Goal: Task Accomplishment & Management: Use online tool/utility

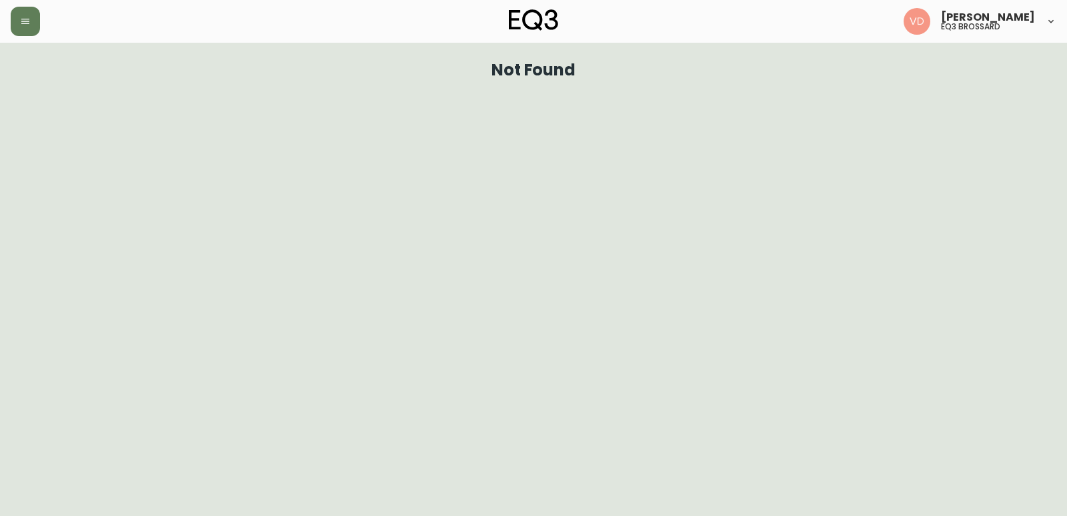
click at [22, 9] on button "button" at bounding box center [25, 21] width 29 height 29
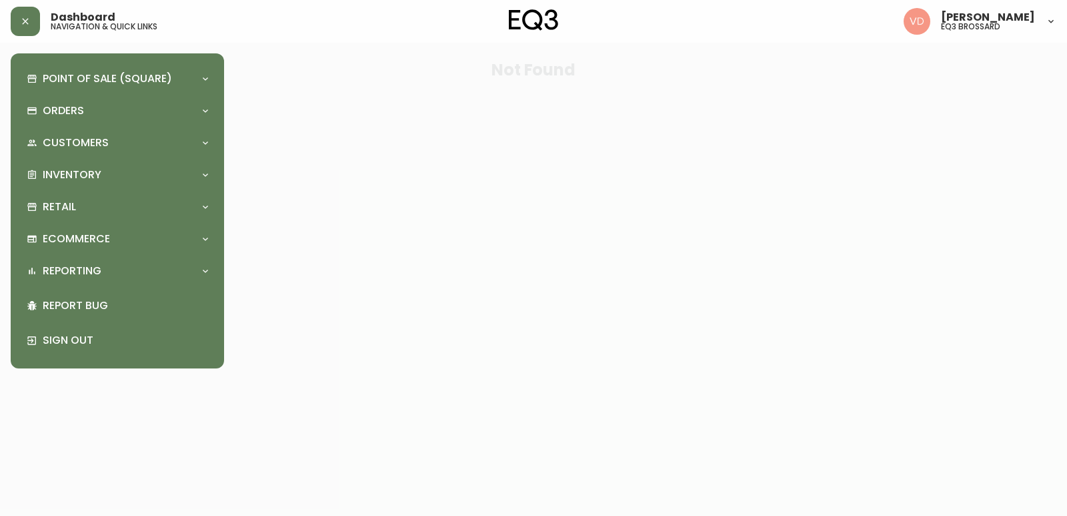
click at [110, 125] on div "Point of Sale (Square) Payments Virtual Terminal Transactions Search Terminals …" at bounding box center [117, 211] width 192 height 294
click at [91, 203] on div "Retail" at bounding box center [111, 206] width 168 height 15
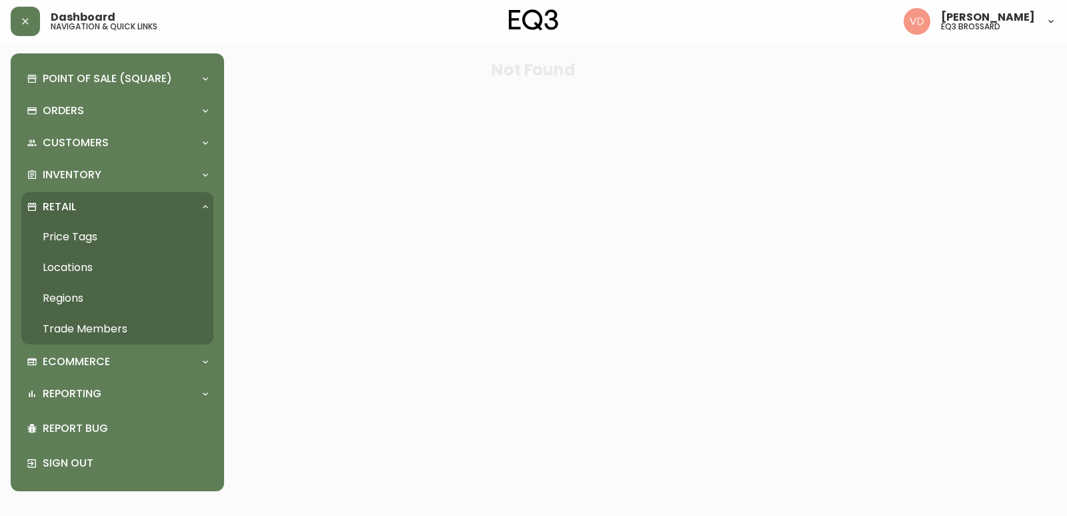
click at [79, 340] on link "Trade Members" at bounding box center [117, 329] width 192 height 31
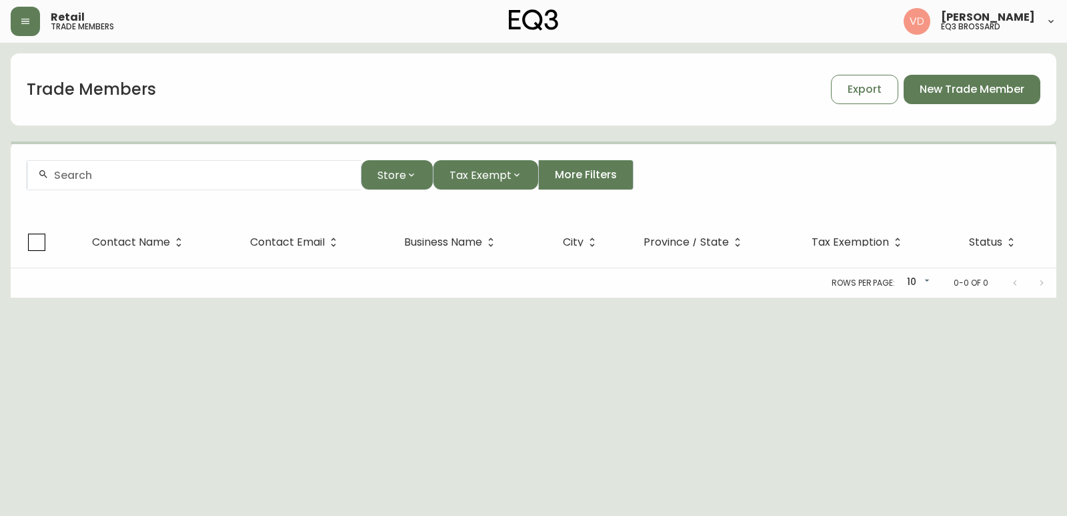
click at [182, 179] on input "text" at bounding box center [202, 175] width 296 height 13
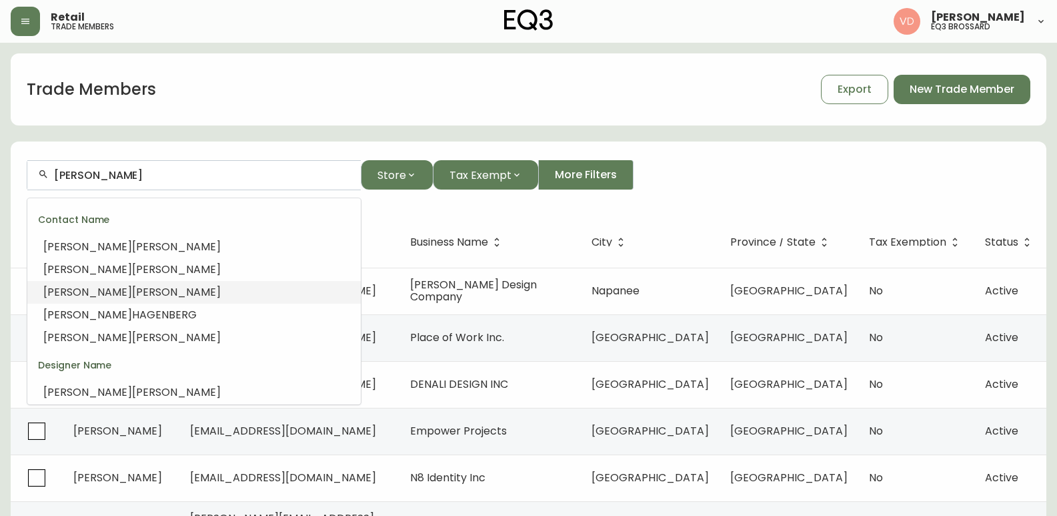
click at [122, 287] on li "[PERSON_NAME]" at bounding box center [194, 292] width 334 height 23
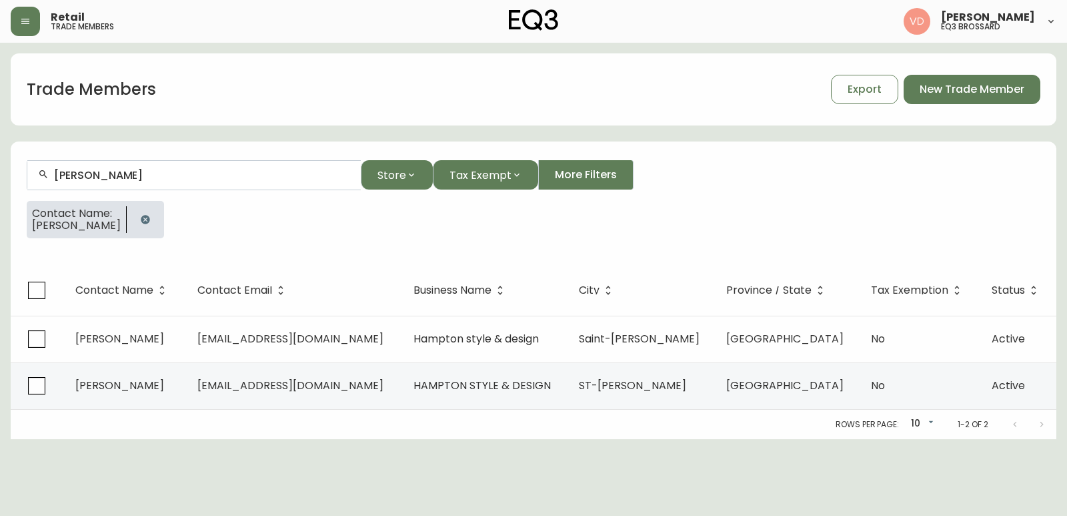
type input "[PERSON_NAME]"
click at [23, 20] on icon "button" at bounding box center [25, 21] width 11 height 11
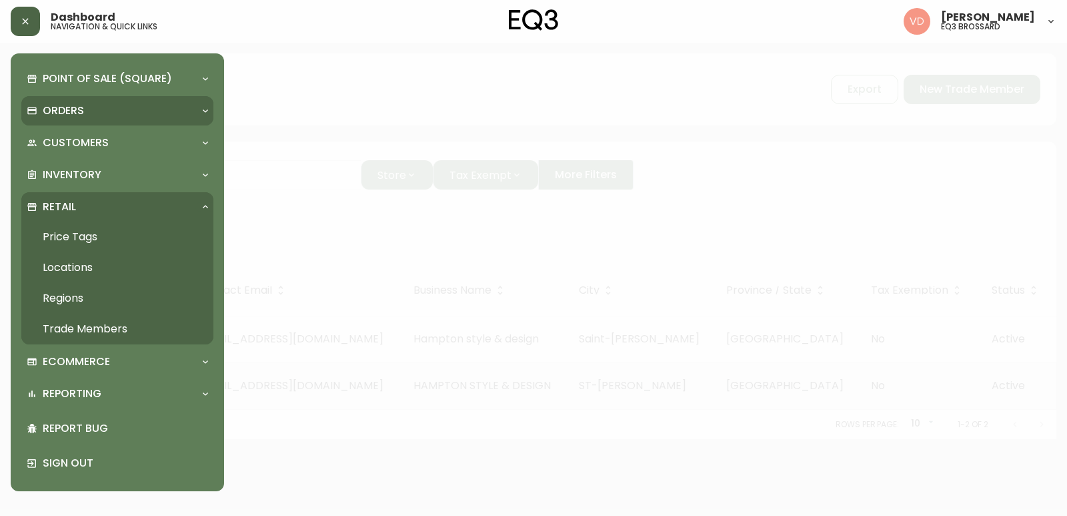
click at [103, 106] on div "Orders" at bounding box center [111, 110] width 168 height 15
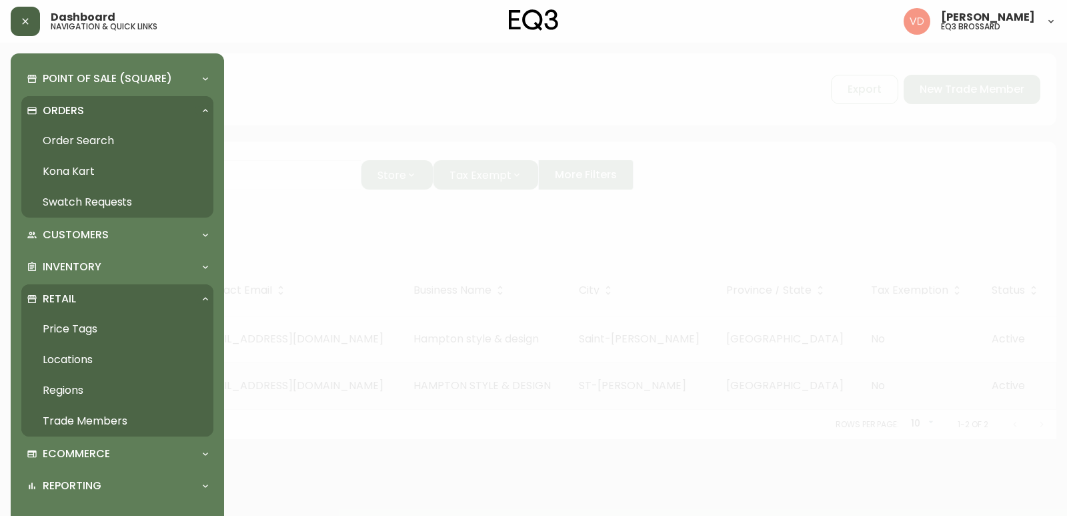
click at [99, 133] on link "Order Search" at bounding box center [117, 140] width 192 height 31
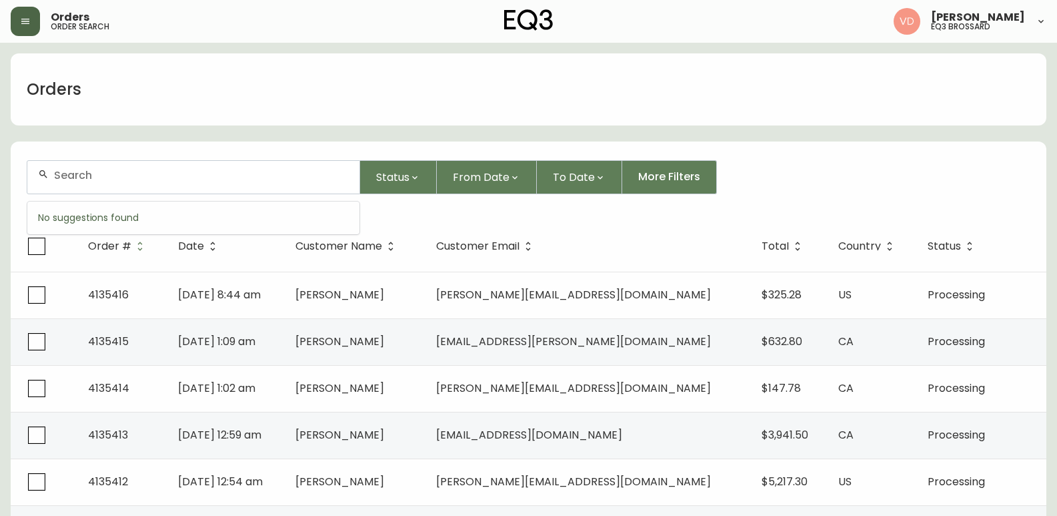
click at [134, 181] on input "text" at bounding box center [201, 175] width 295 height 13
paste input "4134099"
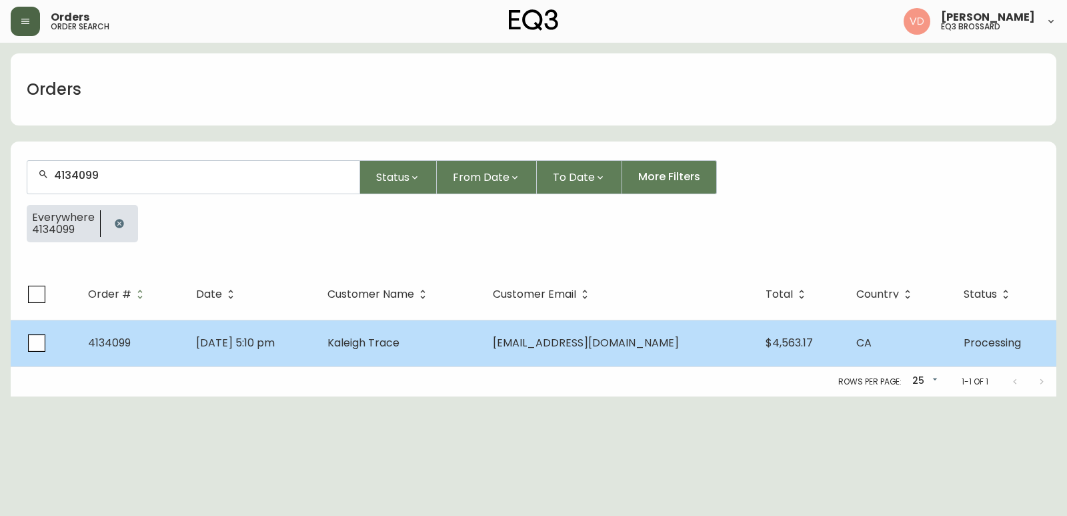
type input "4134099"
click at [317, 350] on td "[DATE] 5:10 pm" at bounding box center [250, 343] width 131 height 47
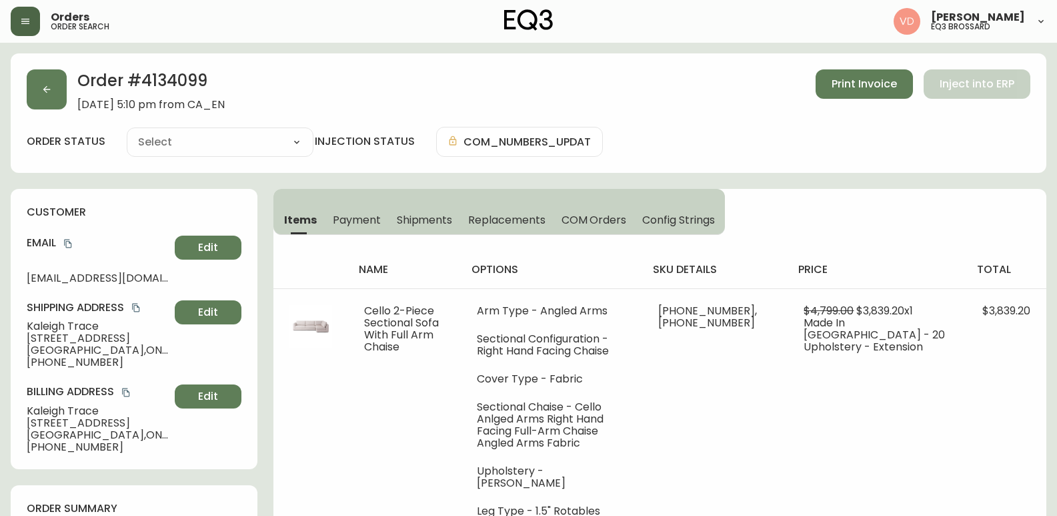
type input "Processing"
select select "PROCESSING"
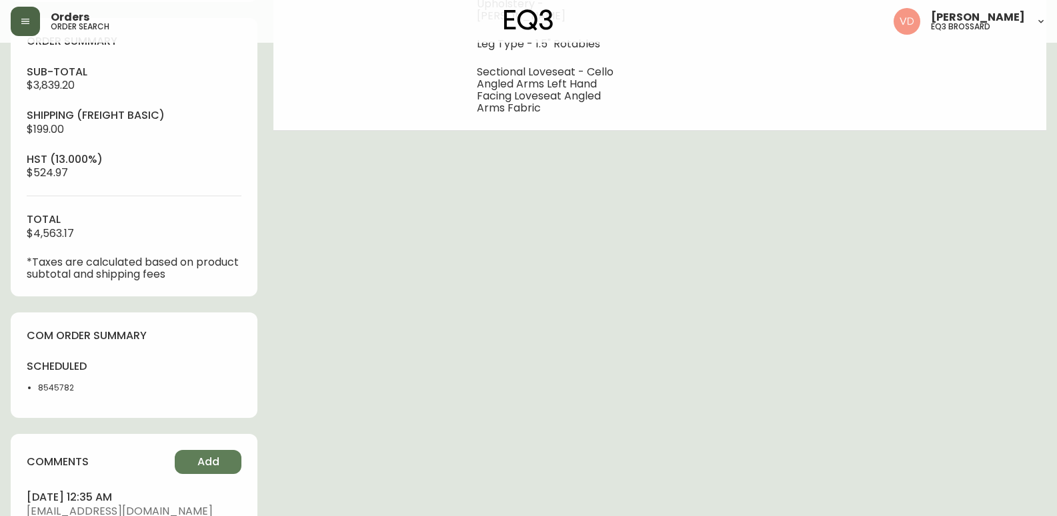
scroll to position [67, 0]
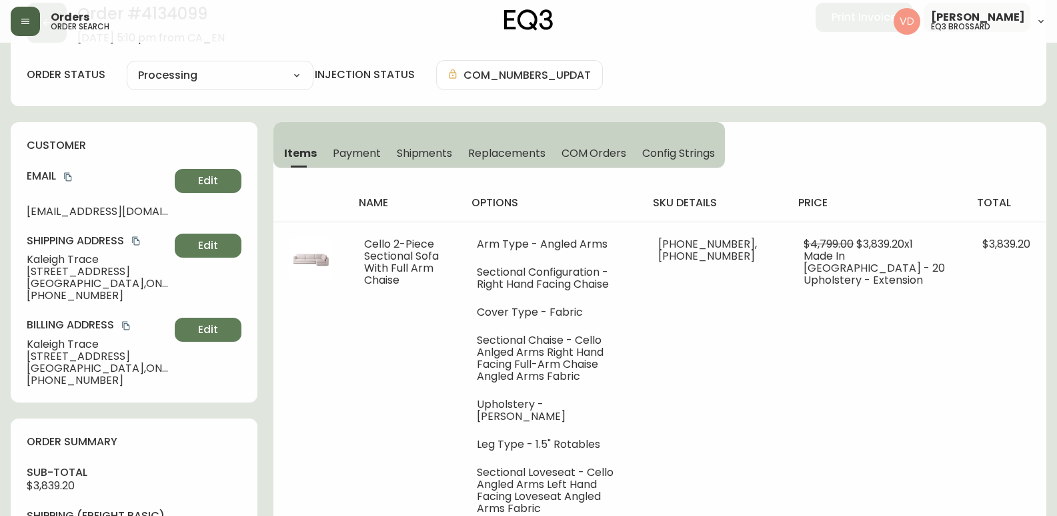
click at [30, 22] on icon "button" at bounding box center [25, 21] width 11 height 11
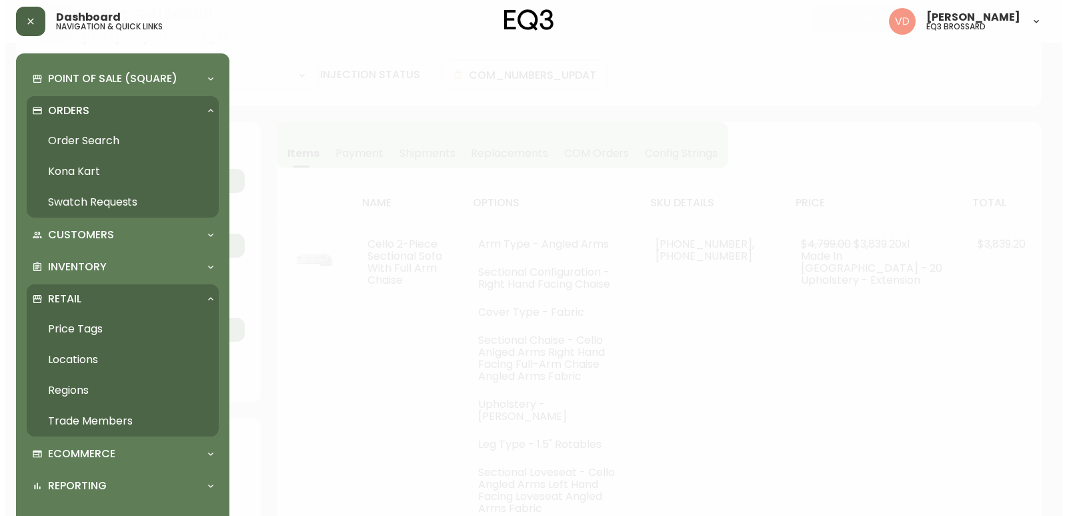
scroll to position [67, 0]
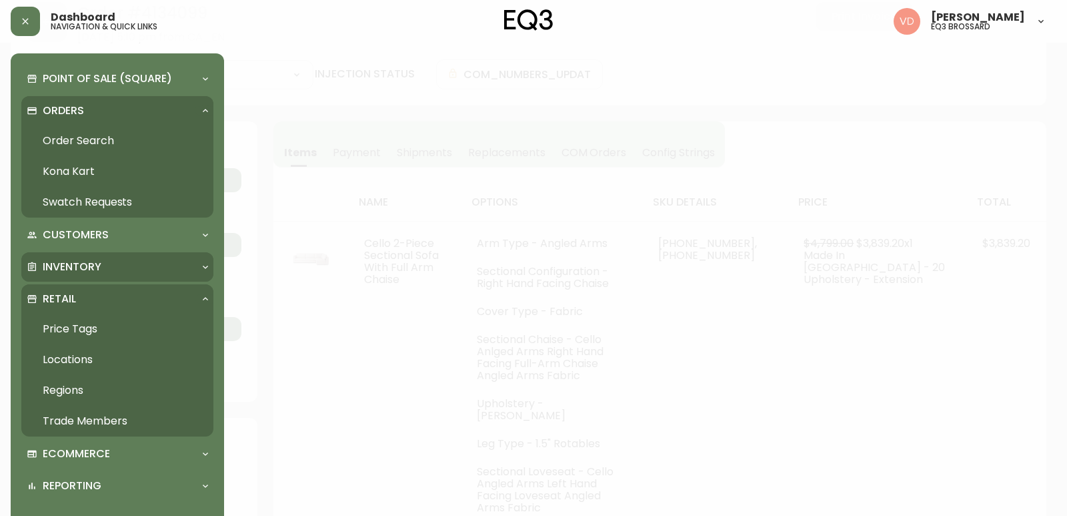
click at [97, 264] on p "Inventory" at bounding box center [72, 266] width 59 height 15
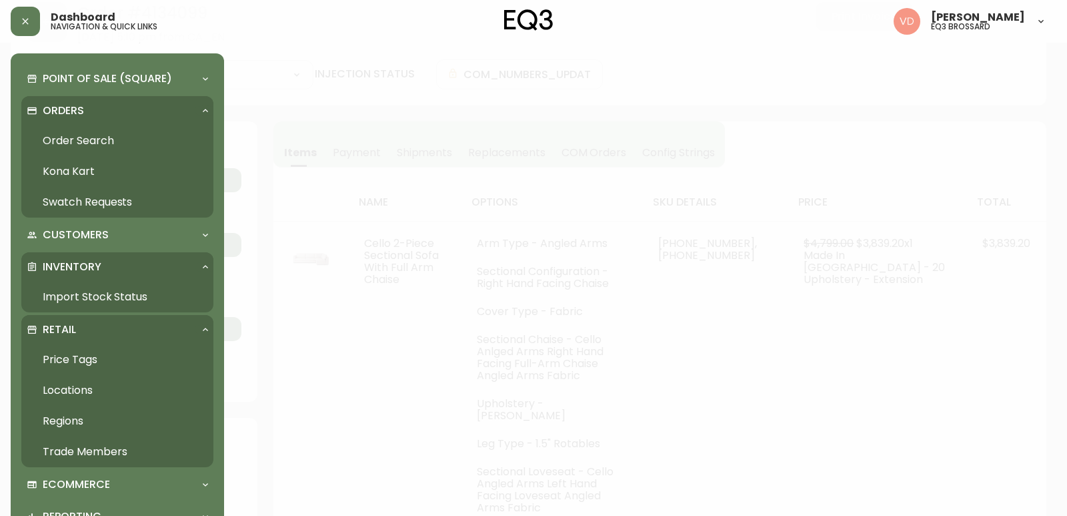
click at [94, 300] on link "Import Stock Status" at bounding box center [117, 296] width 192 height 31
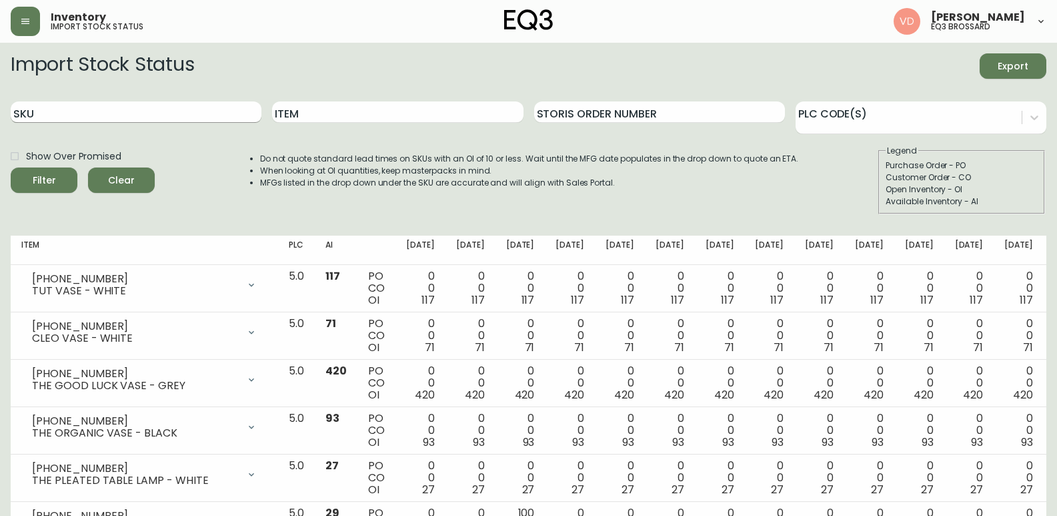
click at [165, 105] on input "SKU" at bounding box center [136, 111] width 251 height 21
paste input "[PHONE_NUMBER]"
click at [11, 167] on button "Filter" at bounding box center [44, 179] width 67 height 25
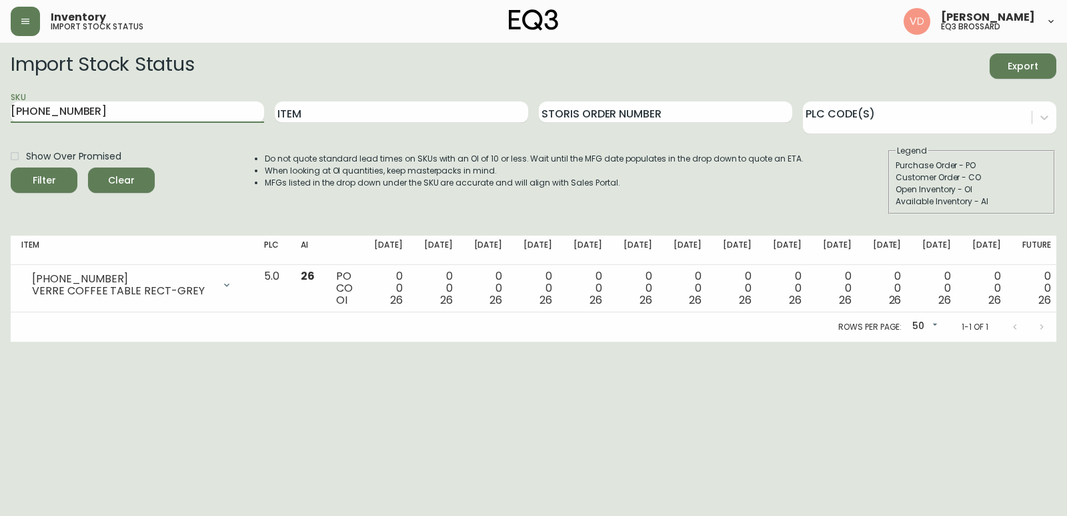
click at [204, 81] on form "Import Stock Status Export SKU [PHONE_NUMBER] Item Storis Order Number PLC Code…" at bounding box center [534, 133] width 1046 height 161
drag, startPoint x: 159, startPoint y: 113, endPoint x: 0, endPoint y: 118, distance: 159.5
click at [0, 117] on main "Import Stock Status Export SKU [PHONE_NUMBER] Item Storis Order Number PLC Code…" at bounding box center [533, 192] width 1067 height 299
paste input "625-16-A"
type input "3020-625-16-A"
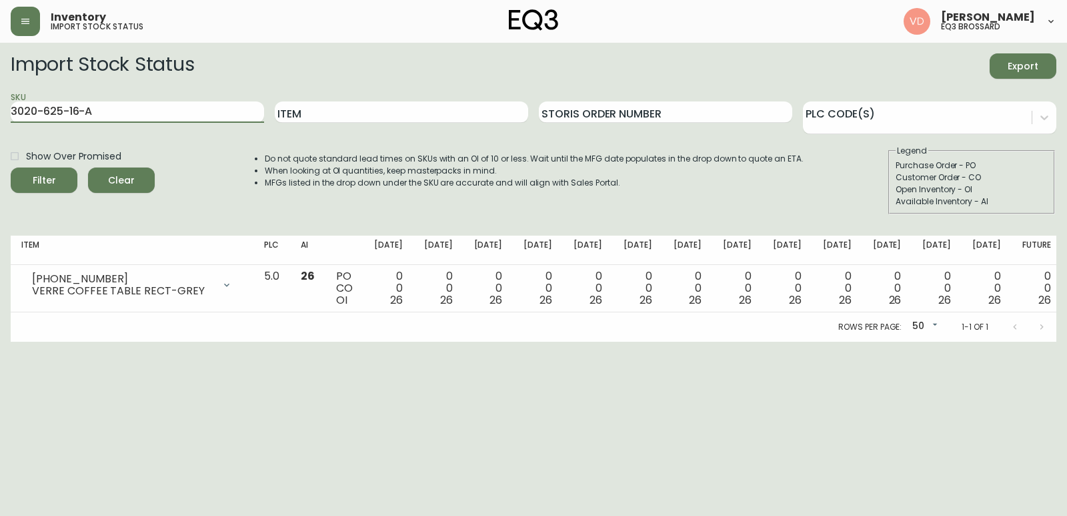
click at [11, 167] on button "Filter" at bounding box center [44, 179] width 67 height 25
